Goal: Task Accomplishment & Management: Complete application form

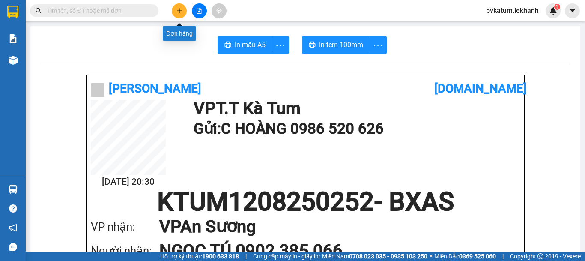
click at [177, 16] on button at bounding box center [179, 10] width 15 height 15
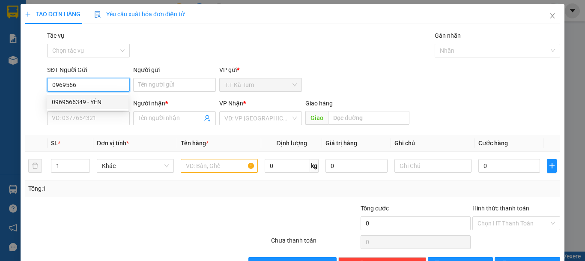
click at [89, 95] on div "0969566349 - YÊN" at bounding box center [88, 102] width 82 height 14
type input "0969566349"
type input "YÊN"
type input "0908057466"
type input "DỬNG"
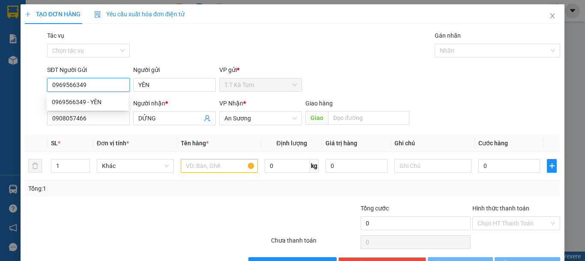
type input "50.000"
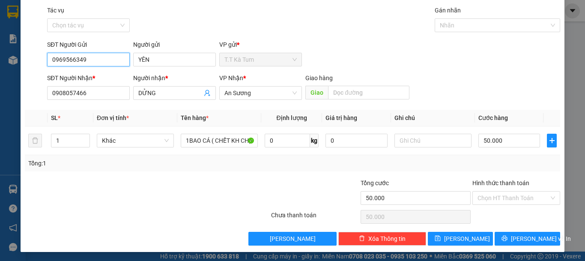
scroll to position [27, 0]
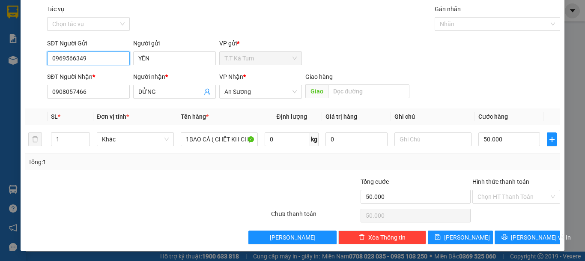
type input "0969566349"
click at [510, 182] on label "Hình thức thanh toán" at bounding box center [500, 181] width 57 height 7
click at [510, 190] on input "Hình thức thanh toán" at bounding box center [512, 196] width 71 height 13
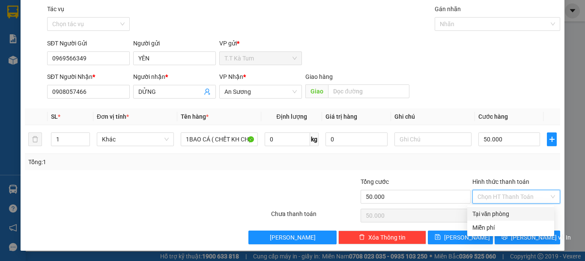
click at [494, 217] on div "Tại văn phòng" at bounding box center [510, 213] width 77 height 9
type input "0"
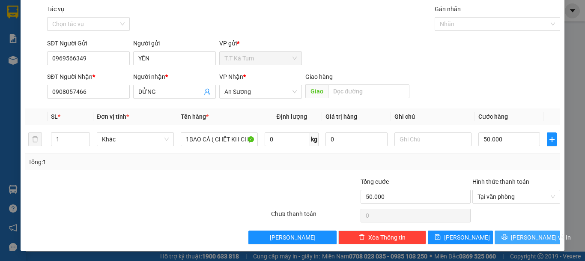
click at [507, 236] on icon "printer" at bounding box center [505, 237] width 6 height 6
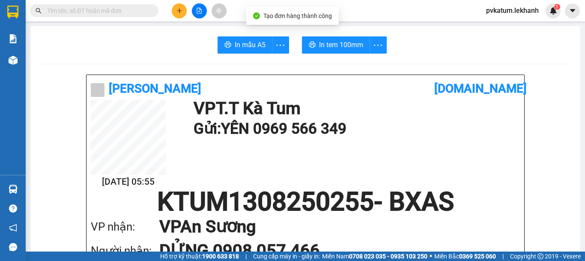
click at [326, 48] on span "In tem 100mm" at bounding box center [341, 44] width 44 height 11
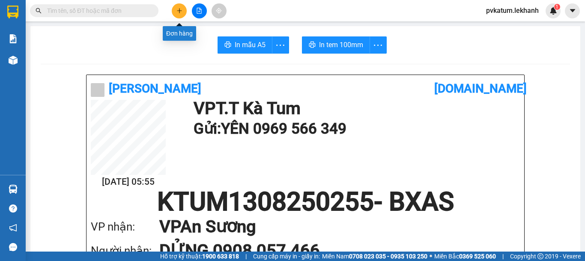
click at [177, 11] on icon "plus" at bounding box center [179, 11] width 6 height 6
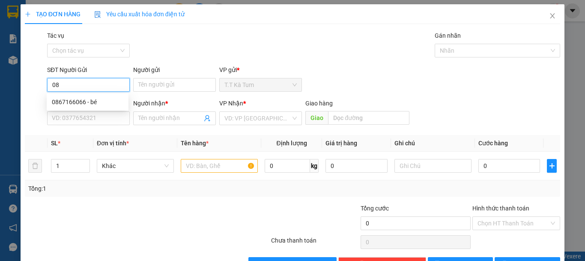
type input "0"
click at [100, 114] on div "0375053156 - C NGUYÊN" at bounding box center [87, 115] width 71 height 9
type input "0375053156"
type input "C NGUYÊN"
type input "0983413207"
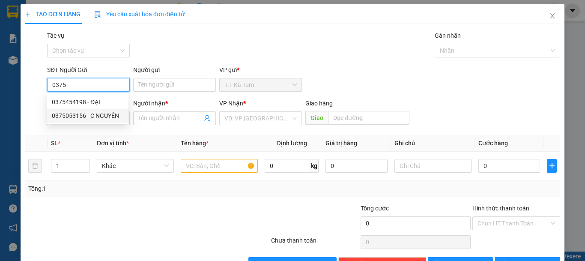
type input "HOÀNG NGUYỄN"
type input "50.000"
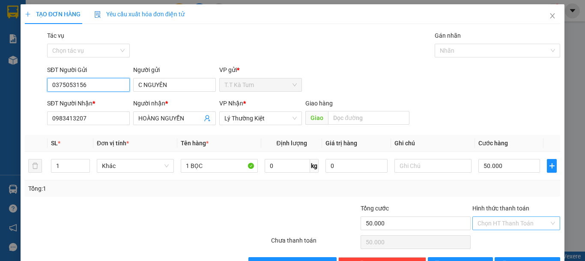
type input "0375053156"
click at [485, 222] on input "Hình thức thanh toán" at bounding box center [512, 223] width 71 height 13
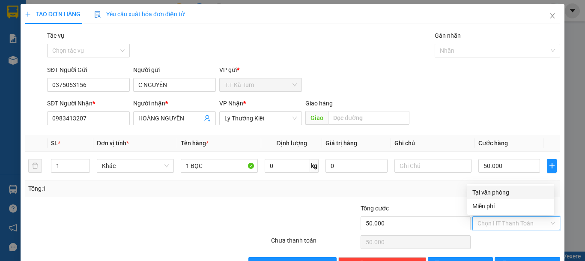
click at [495, 195] on div "Tại văn phòng" at bounding box center [510, 191] width 77 height 9
type input "0"
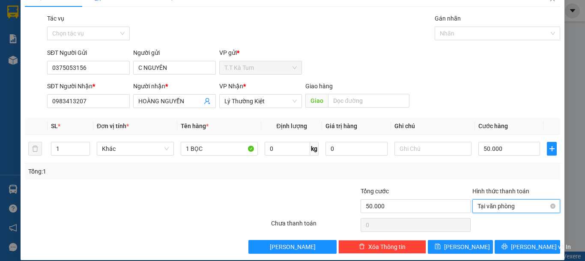
scroll to position [27, 0]
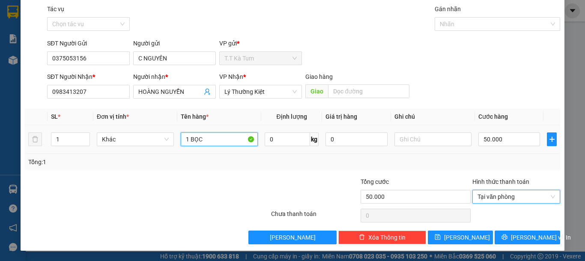
click at [208, 141] on input "1 BỌC" at bounding box center [219, 139] width 77 height 14
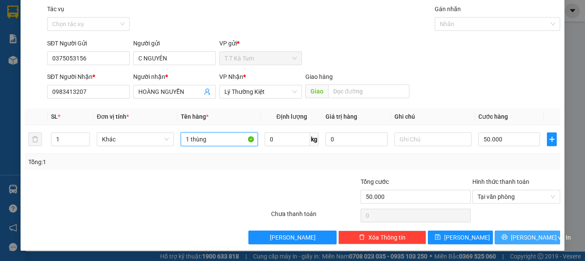
type input "1 thùng"
drag, startPoint x: 525, startPoint y: 236, endPoint x: 502, endPoint y: 229, distance: 23.7
click at [525, 235] on span "[PERSON_NAME] và In" at bounding box center [541, 236] width 60 height 9
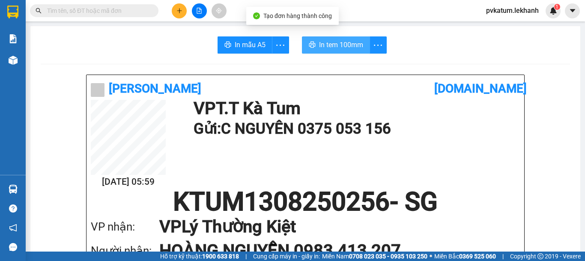
click at [337, 42] on span "In tem 100mm" at bounding box center [341, 44] width 44 height 11
click at [336, 48] on span "In tem 100mm" at bounding box center [341, 44] width 44 height 11
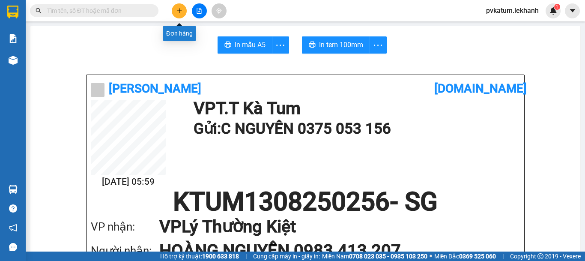
click at [184, 15] on button at bounding box center [179, 10] width 15 height 15
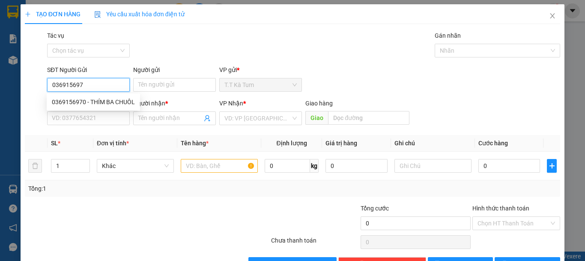
type input "0369156970"
click at [125, 104] on div "0369156970 - THÍM BA CHUÔL" at bounding box center [93, 101] width 83 height 9
type input "THÍM BA CHUÔL"
type input "0903146734"
type input "CÔ thắm"
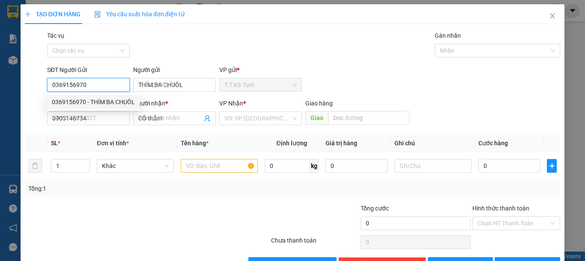
type input "30.000"
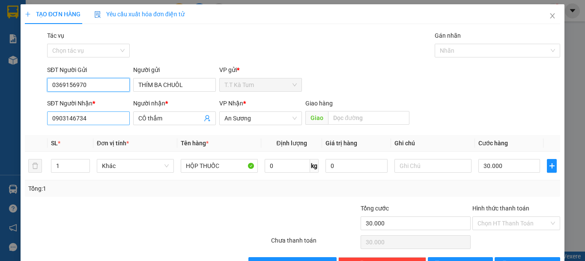
scroll to position [27, 0]
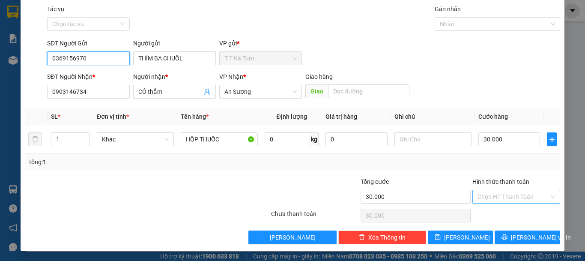
type input "0369156970"
click at [488, 193] on input "Hình thức thanh toán" at bounding box center [512, 196] width 71 height 13
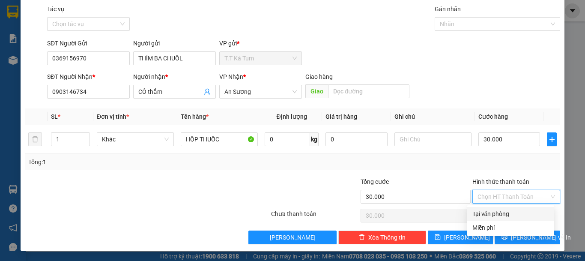
click at [479, 216] on div "Tại văn phòng" at bounding box center [510, 213] width 77 height 9
type input "0"
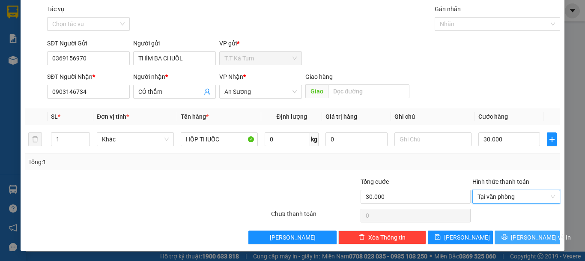
click at [505, 233] on button "[PERSON_NAME] và In" at bounding box center [526, 237] width 65 height 14
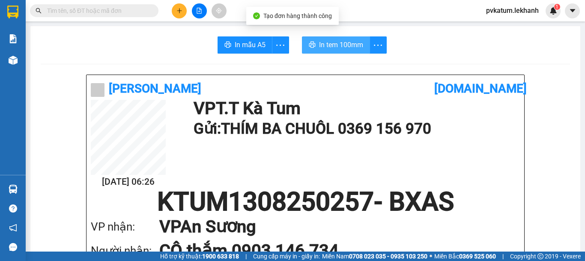
click at [341, 44] on span "In tem 100mm" at bounding box center [341, 44] width 44 height 11
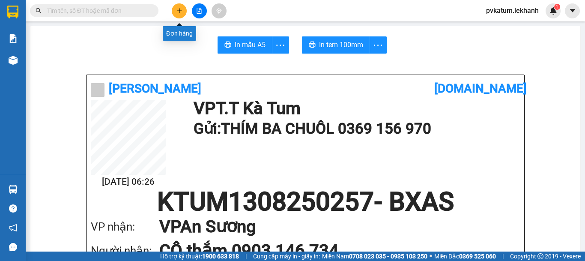
click at [177, 14] on button at bounding box center [179, 10] width 15 height 15
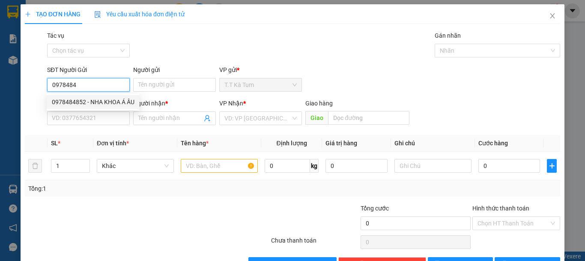
click at [124, 104] on div "0978484852 - NHA KHOA Á ÂU" at bounding box center [93, 101] width 83 height 9
type input "0978484852"
type input "NHA KHOA Á ÂU"
type input "0777099897"
type input "tài"
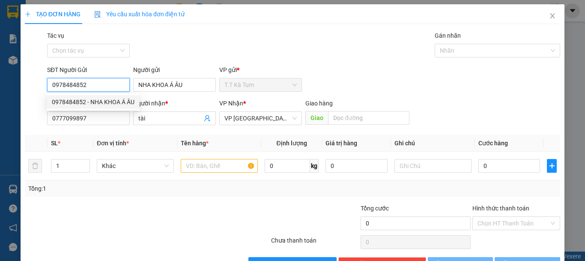
type input "30.000"
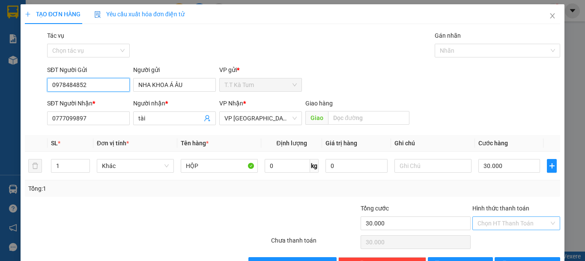
type input "0978484852"
click at [494, 228] on input "Hình thức thanh toán" at bounding box center [512, 223] width 71 height 13
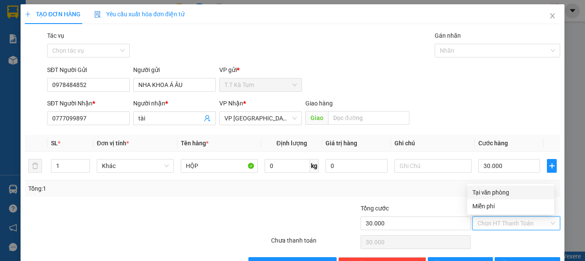
click at [492, 193] on div "Tại văn phòng" at bounding box center [510, 191] width 77 height 9
type input "0"
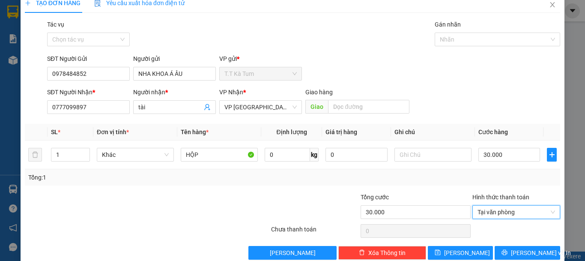
scroll to position [27, 0]
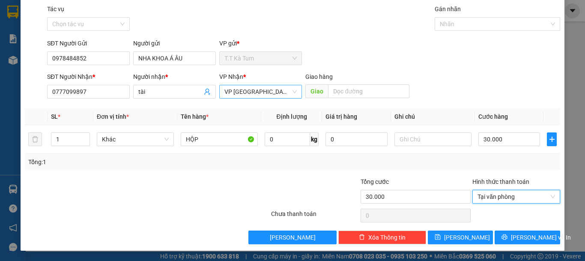
click at [260, 91] on span "VP [GEOGRAPHIC_DATA]" at bounding box center [260, 91] width 72 height 13
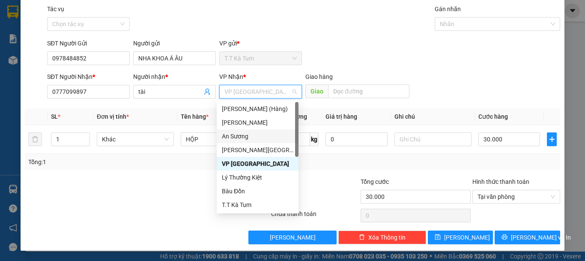
click at [244, 132] on div "An Sương" at bounding box center [257, 135] width 71 height 9
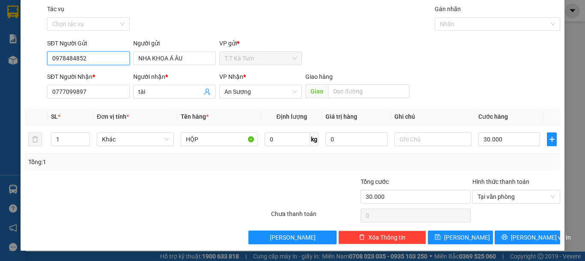
click at [116, 61] on input "0978484852" at bounding box center [88, 58] width 83 height 14
type input "0"
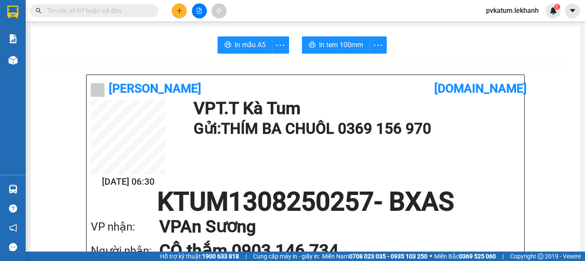
click at [178, 13] on icon "plus" at bounding box center [179, 11] width 6 height 6
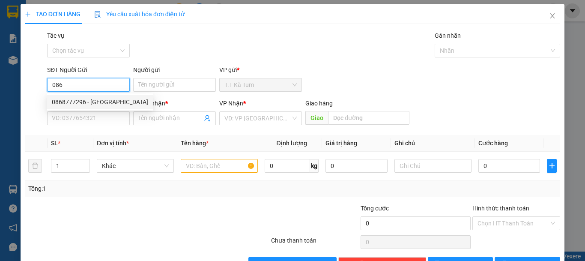
click at [99, 104] on div "0868777296 - [GEOGRAPHIC_DATA]" at bounding box center [100, 101] width 96 height 9
type input "0868777296"
type input "VIỆT NHA"
type input "0972155979"
type input "THANH LAD"
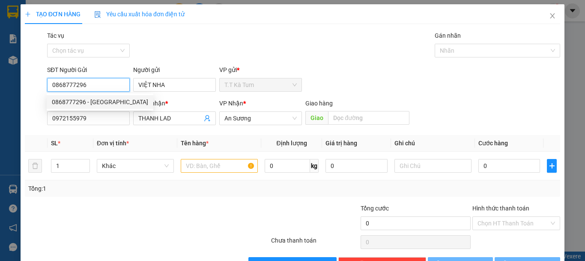
type input "30.000"
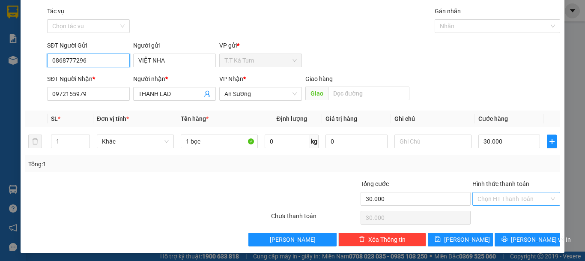
scroll to position [27, 0]
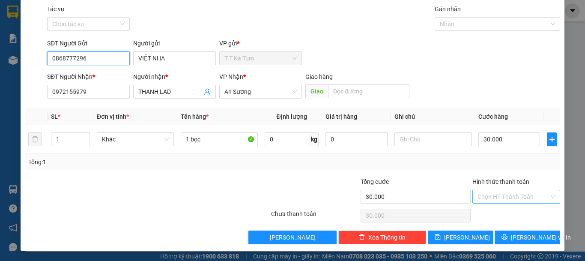
type input "0868777296"
click at [493, 202] on input "Hình thức thanh toán" at bounding box center [512, 196] width 71 height 13
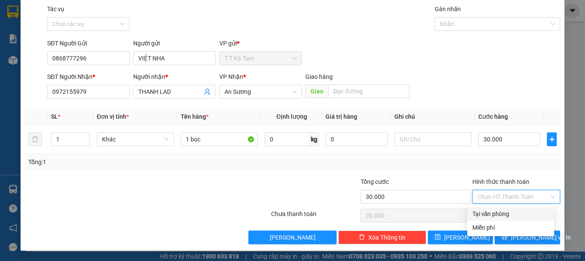
click at [493, 211] on div "Tại văn phòng" at bounding box center [510, 213] width 77 height 9
type input "0"
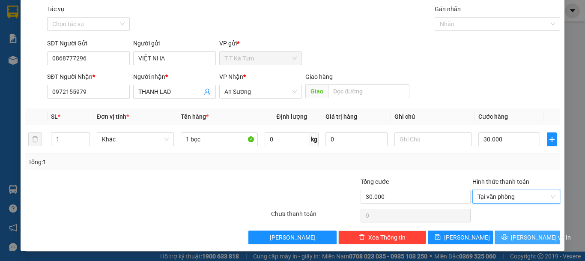
click at [507, 236] on icon "printer" at bounding box center [504, 237] width 6 height 6
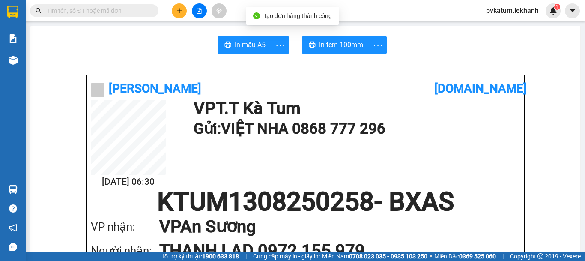
click at [343, 44] on span "In tem 100mm" at bounding box center [341, 44] width 44 height 11
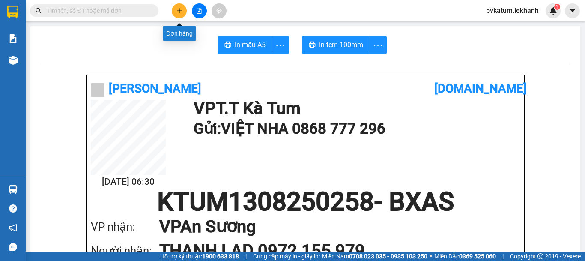
click at [177, 9] on icon "plus" at bounding box center [179, 11] width 6 height 6
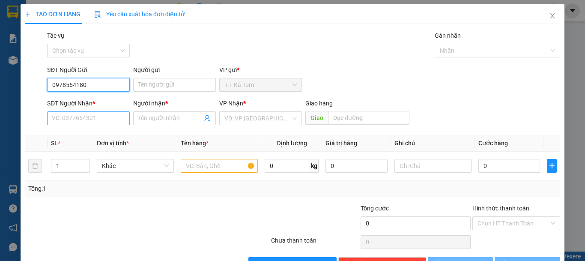
type input "0978564180"
click at [99, 114] on input "SĐT Người Nhận *" at bounding box center [88, 118] width 83 height 14
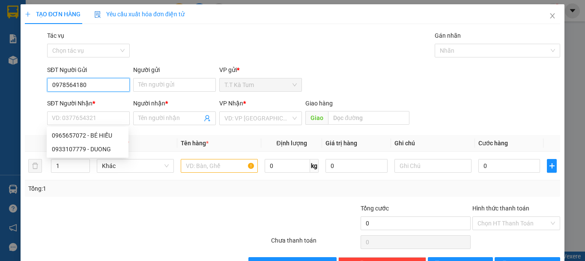
click at [92, 84] on input "0978564180" at bounding box center [88, 85] width 83 height 14
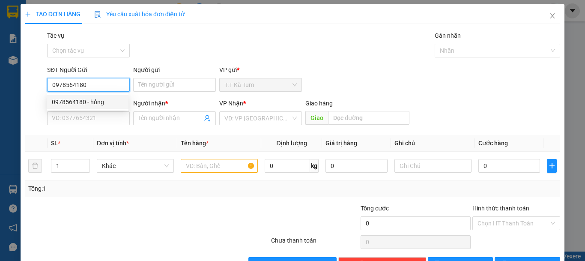
click at [97, 108] on div "0978564180 - hồng" at bounding box center [88, 102] width 82 height 14
type input "hồng"
type input "0965657072"
type input "BÉ HIẾU"
click at [101, 104] on body "Kết quả tìm kiếm ( 1325 ) Bộ lọc Mã ĐH Trạng thái Món hàng Tổng cước Chưa cước …" at bounding box center [292, 130] width 585 height 261
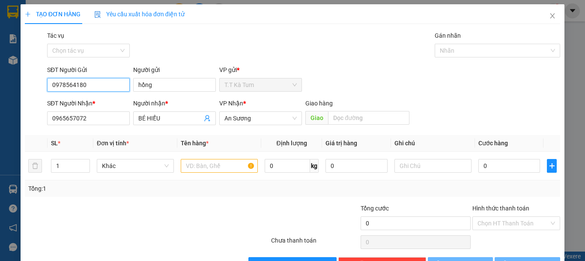
type input "50.000"
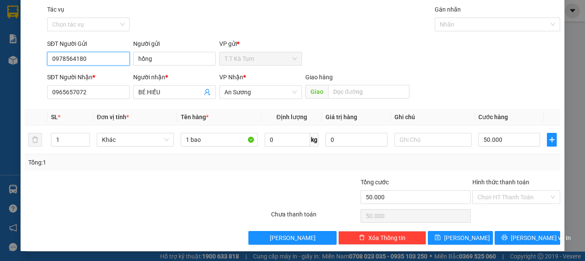
scroll to position [27, 0]
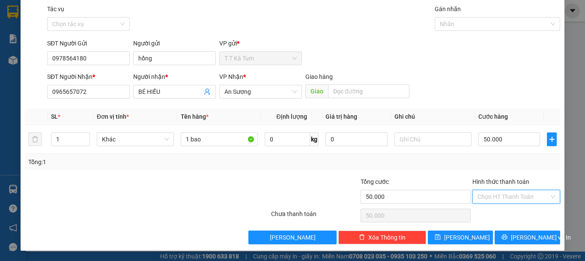
click at [497, 190] on input "Hình thức thanh toán" at bounding box center [512, 196] width 71 height 13
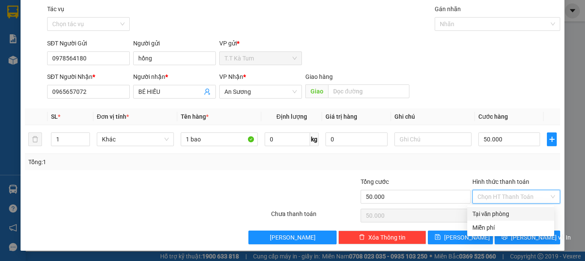
click at [503, 218] on div "Tại văn phòng" at bounding box center [510, 214] width 87 height 14
type input "0"
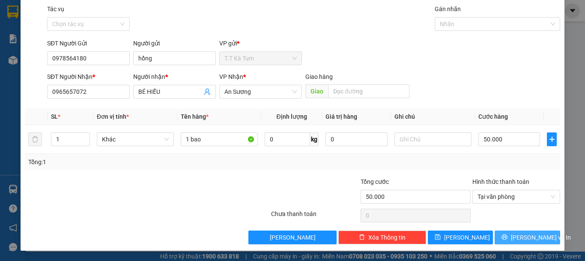
click at [512, 240] on button "[PERSON_NAME] và In" at bounding box center [526, 237] width 65 height 14
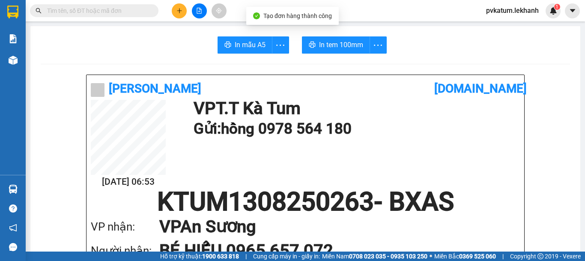
click at [323, 41] on span "In tem 100mm" at bounding box center [341, 44] width 44 height 11
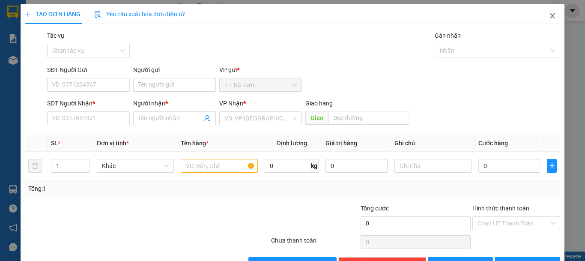
click at [549, 19] on icon "close" at bounding box center [552, 15] width 7 height 7
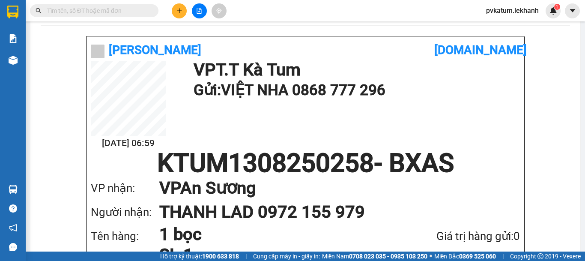
scroll to position [43, 0]
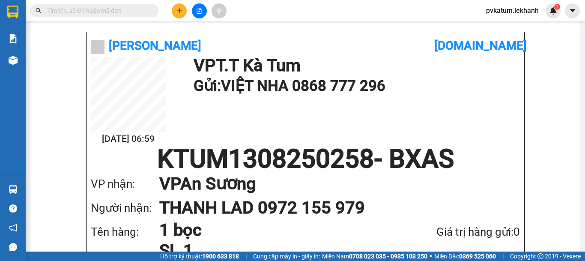
click at [171, 6] on div at bounding box center [199, 10] width 64 height 15
click at [173, 8] on button at bounding box center [179, 10] width 15 height 15
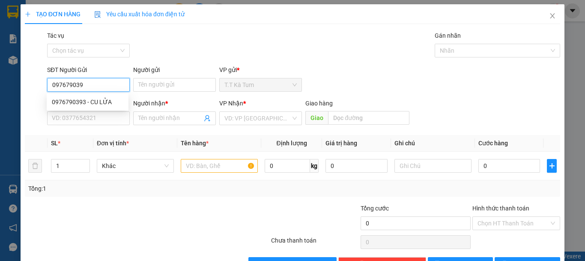
type input "0976790393"
click at [94, 101] on div "0976790393 - CU LỬA" at bounding box center [87, 101] width 71 height 9
type input "CU LỬA"
type input "0966737592"
type input "nga"
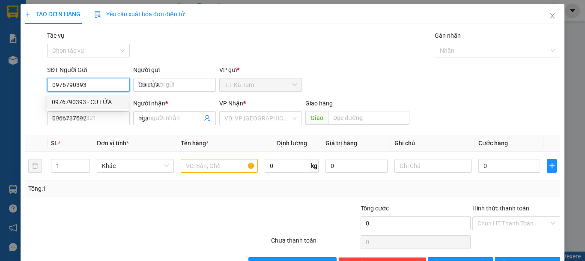
type input "40.000"
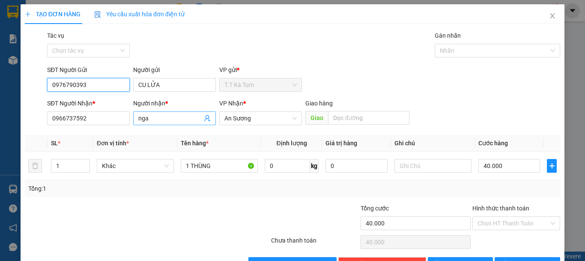
type input "0976790393"
click at [158, 118] on input "nga" at bounding box center [170, 117] width 64 height 9
click at [180, 119] on input "nga" at bounding box center [170, 117] width 64 height 9
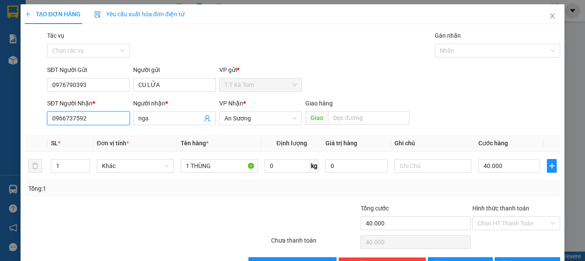
click at [114, 121] on input "0966737592" at bounding box center [88, 118] width 83 height 14
type input "0"
type input "0708286779"
click at [156, 118] on input "nga" at bounding box center [170, 117] width 64 height 9
type input "n"
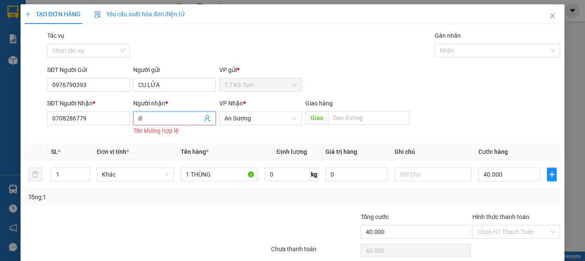
type input "d"
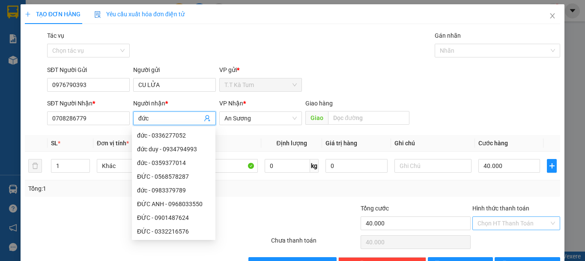
type input "đức"
click at [528, 225] on input "Hình thức thanh toán" at bounding box center [512, 223] width 71 height 13
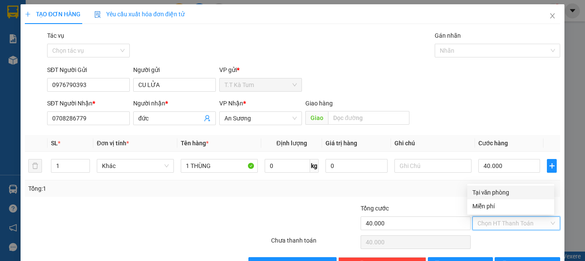
click at [488, 194] on div "Tại văn phòng" at bounding box center [510, 191] width 77 height 9
type input "0"
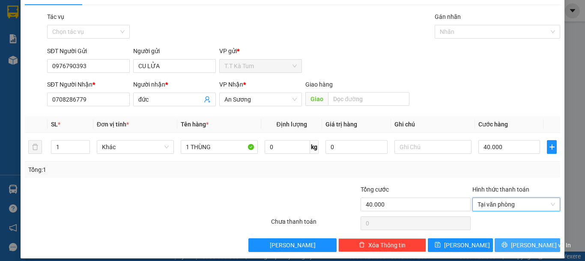
scroll to position [27, 0]
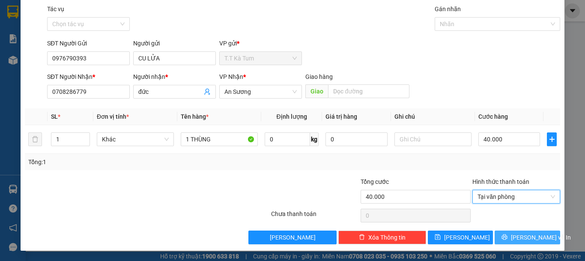
click at [501, 235] on button "[PERSON_NAME] và In" at bounding box center [526, 237] width 65 height 14
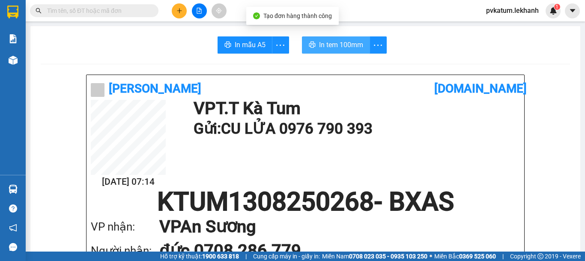
click at [330, 51] on button "In tem 100mm" at bounding box center [336, 44] width 68 height 17
